Goal: Complete application form

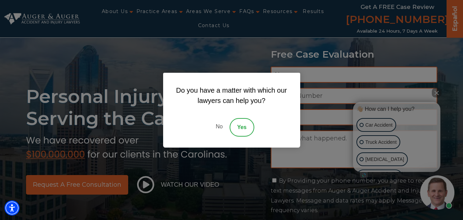
click at [216, 124] on link "No" at bounding box center [219, 127] width 21 height 18
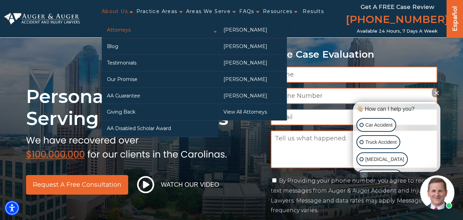
click at [231, 41] on div "Personal Injury Lawyers Serving the Carolinas Request a Free Consultation Watch…" at bounding box center [231, 127] width 463 height 255
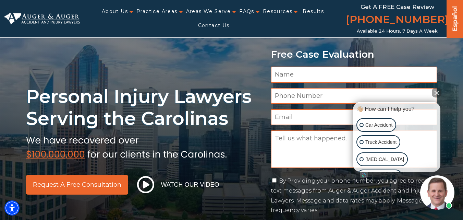
click at [435, 91] on button "Close Intaker Chat Widget" at bounding box center [437, 93] width 10 height 10
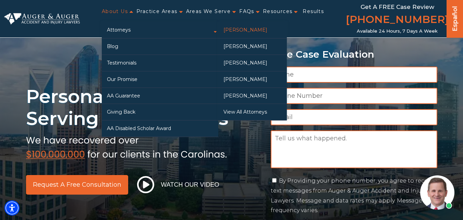
click at [221, 38] on link "[PERSON_NAME]" at bounding box center [252, 30] width 69 height 16
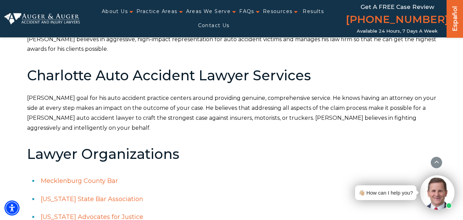
scroll to position [308, 0]
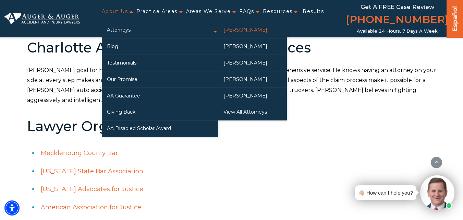
click at [223, 37] on link "[PERSON_NAME]" at bounding box center [252, 30] width 69 height 16
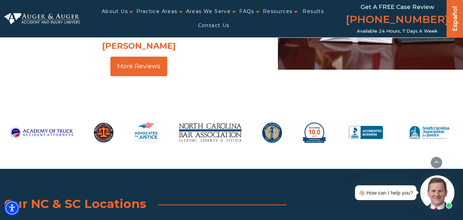
scroll to position [1192, 0]
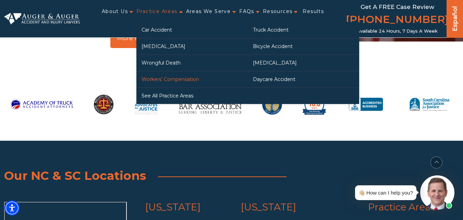
click at [152, 83] on link "Workers’ Compensation" at bounding box center [191, 79] width 111 height 16
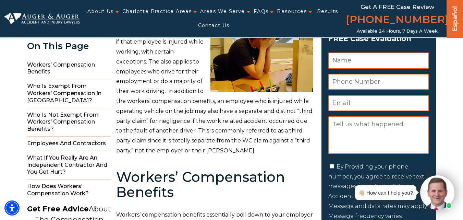
scroll to position [53, 0]
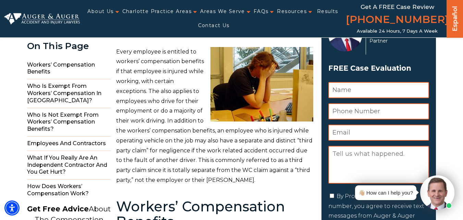
click at [151, 101] on p "Every employee is entitled to workers’ compensation benefits if that employee i…" at bounding box center [214, 116] width 197 height 138
paste textarea "I hope you're doing well. I’m reaching out to see if you might be available to …"
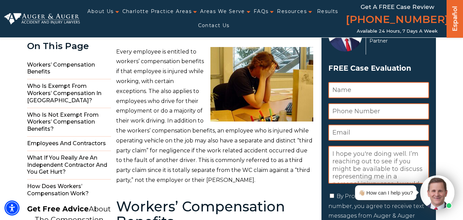
scroll to position [110, 0]
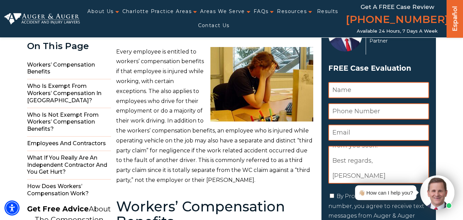
click at [347, 175] on textarea "I hope you're doing well. I’m reaching out to see if you might be available to …" at bounding box center [378, 165] width 101 height 38
click at [347, 179] on textarea "I hope you're doing well. I’m reaching out to see if you might be available to …" at bounding box center [378, 165] width 101 height 38
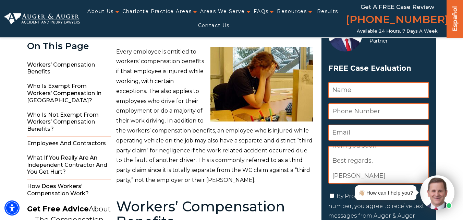
click at [347, 179] on textarea "I hope you're doing well. I’m reaching out to see if you might be available to …" at bounding box center [378, 165] width 101 height 38
type textarea "I hope you're doing well. I’m reaching out to see if you might be available to …"
paste input "John Hernandez"
type input "John Hernandez"
click at [354, 139] on input "Email *" at bounding box center [378, 132] width 101 height 16
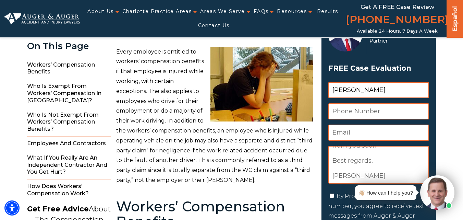
click at [344, 126] on input "Email *" at bounding box center [378, 132] width 101 height 16
click at [215, 111] on img at bounding box center [261, 84] width 103 height 74
paste input "johnhernandeznj@gmail.com"
type input "johnhernandeznj@gmail.com"
click at [297, 132] on p "Every employee is entitled to workers’ compensation benefits if that employee i…" at bounding box center [214, 116] width 197 height 138
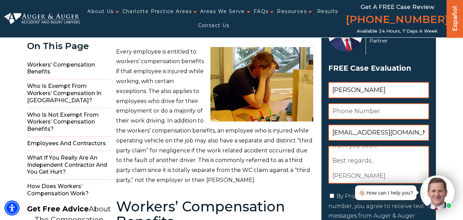
click at [330, 194] on input "By Providing your phone number, you agree to receive text messages from Auger &…" at bounding box center [332, 195] width 4 height 4
checkbox input "true"
click at [345, 106] on input "Phone Number *" at bounding box center [378, 111] width 101 height 16
click at [292, 137] on p "Every employee is entitled to workers’ compensation benefits if that employee i…" at bounding box center [214, 116] width 197 height 138
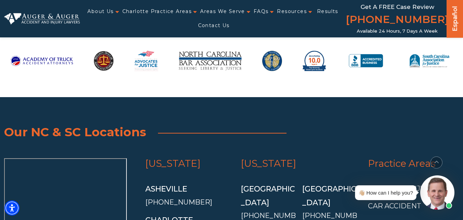
scroll to position [4009, 0]
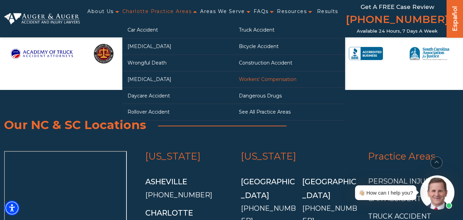
click at [248, 79] on link "Workers' Compensation" at bounding box center [289, 79] width 111 height 16
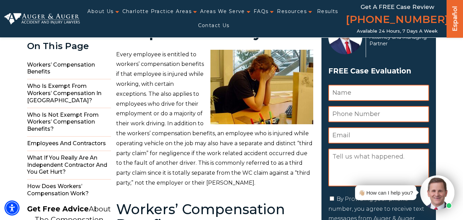
scroll to position [35, 0]
